Goal: Information Seeking & Learning: Compare options

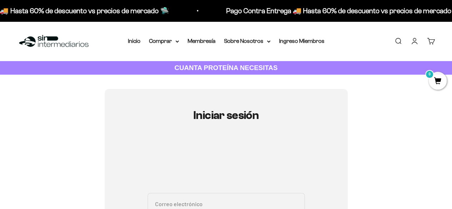
type input "[PERSON_NAME][EMAIL_ADDRESS][PERSON_NAME][DOMAIN_NAME]"
drag, startPoint x: 179, startPoint y: 39, endPoint x: 175, endPoint y: 41, distance: 4.5
click at [175, 41] on nav "Inicio Comprar Proteínas Ver Todos Whey Iso Vegan" at bounding box center [226, 40] width 196 height 9
click at [175, 41] on summary "Comprar" at bounding box center [164, 40] width 30 height 9
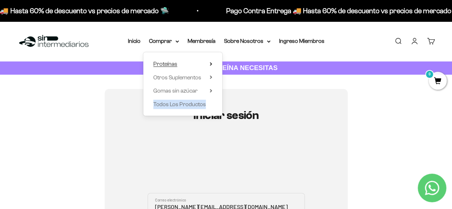
click at [181, 66] on summary "Proteínas" at bounding box center [182, 63] width 59 height 9
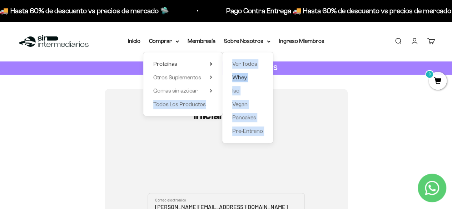
click at [239, 78] on span "Whey" at bounding box center [239, 77] width 15 height 6
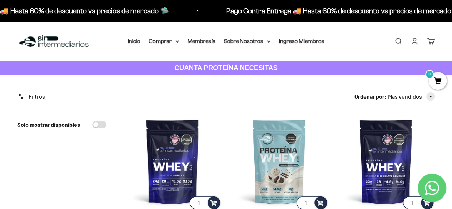
scroll to position [64, 0]
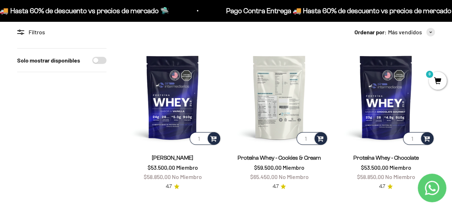
click at [290, 85] on img at bounding box center [279, 97] width 98 height 98
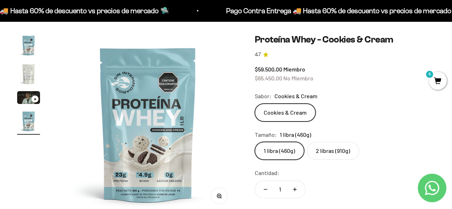
scroll to position [45, 0]
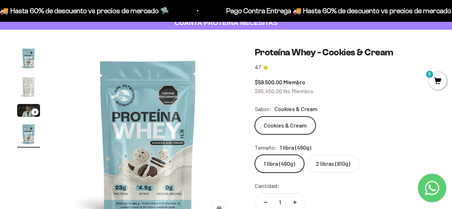
click at [367, 120] on div "Cookies & Cream" at bounding box center [345, 125] width 180 height 18
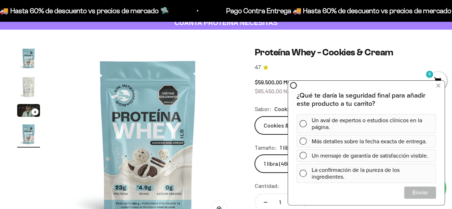
click at [417, 60] on safe-sticky "Proteína Whey - Cookies & Cream 4.7 $59.500,00 Miembro $65.450,00 No Miembro Ca…" at bounding box center [345, 197] width 180 height 301
click at [436, 88] on icon at bounding box center [438, 85] width 4 height 9
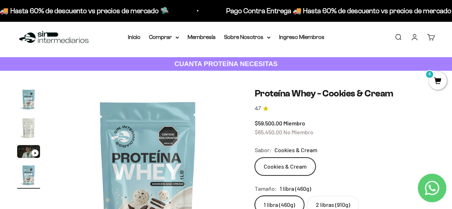
scroll to position [1, 0]
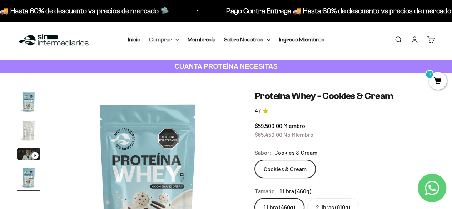
click at [174, 38] on summary "Comprar" at bounding box center [164, 39] width 30 height 9
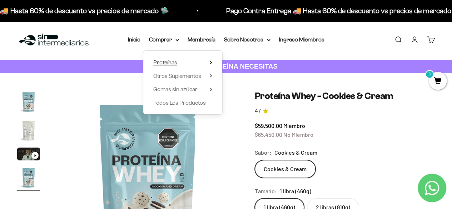
click at [188, 66] on summary "Proteínas" at bounding box center [182, 62] width 59 height 9
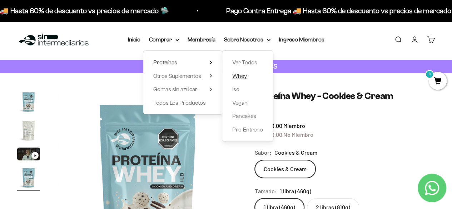
click at [241, 75] on span "Whey" at bounding box center [239, 76] width 15 height 6
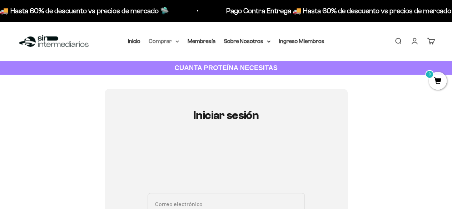
type input "ronald.arana@correounivalle.edu.co"
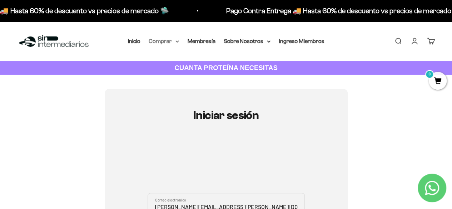
click at [170, 40] on summary "Comprar" at bounding box center [164, 40] width 30 height 9
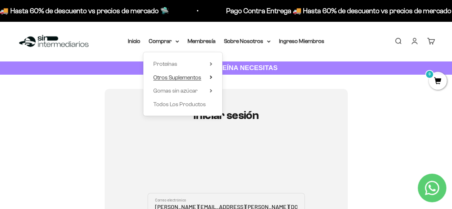
click at [197, 78] on span "Otros Suplementos" at bounding box center [177, 77] width 48 height 6
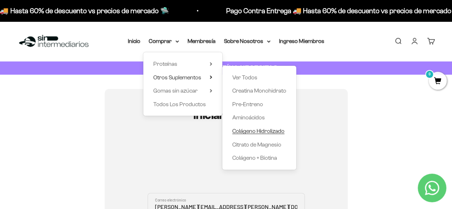
click at [264, 133] on span "Colágeno Hidrolizado" at bounding box center [258, 131] width 52 height 6
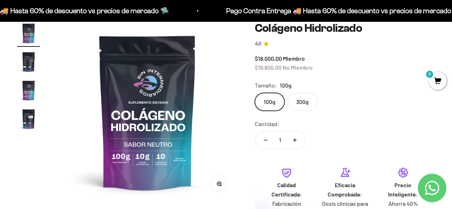
scroll to position [64, 0]
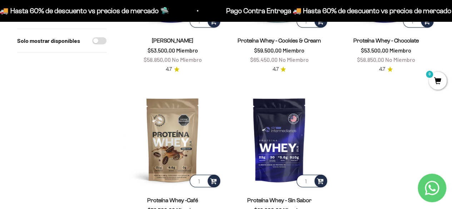
scroll to position [186, 0]
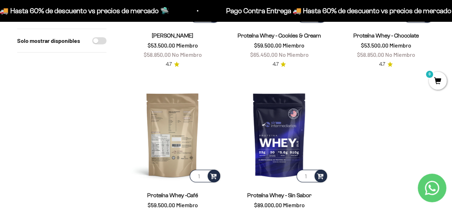
click at [175, 137] on img at bounding box center [173, 135] width 98 height 98
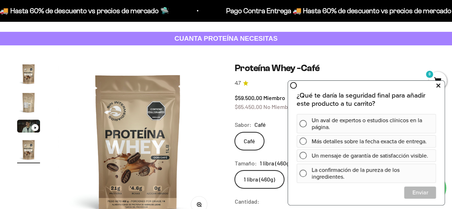
click at [440, 88] on icon at bounding box center [438, 85] width 4 height 9
